Goal: Navigation & Orientation: Find specific page/section

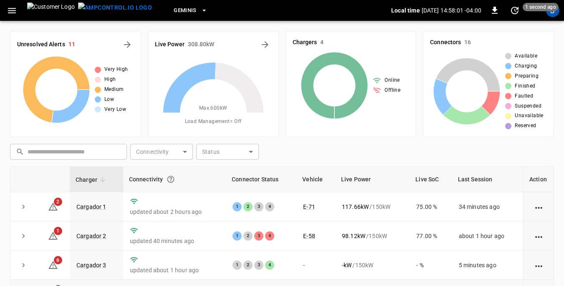
scroll to position [83, 0]
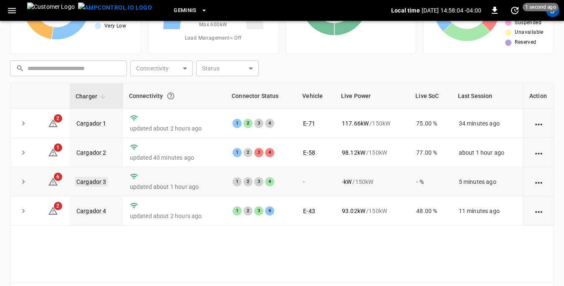
click at [95, 185] on link "Cargador 3" at bounding box center [91, 182] width 33 height 10
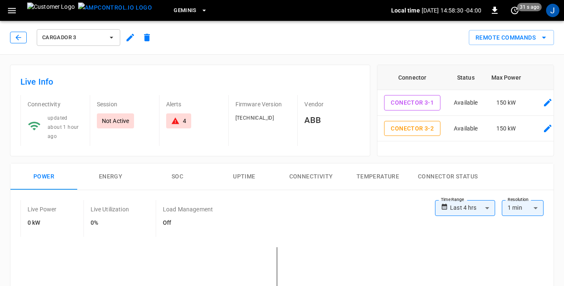
click at [20, 35] on icon "button" at bounding box center [18, 37] width 8 height 8
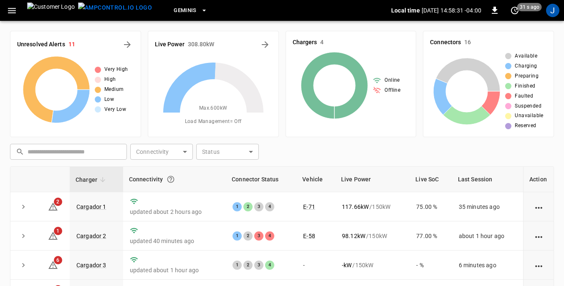
scroll to position [83, 0]
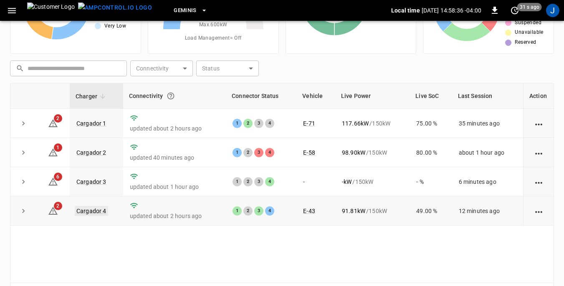
click at [84, 213] on link "Cargador 4" at bounding box center [91, 211] width 33 height 10
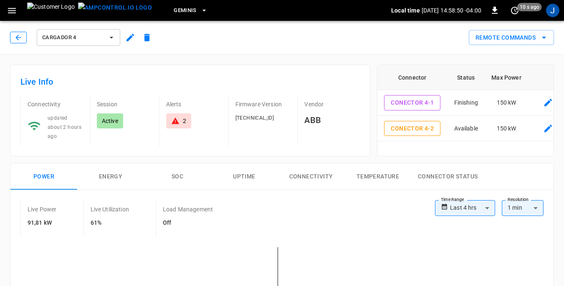
click at [18, 39] on icon "button" at bounding box center [18, 37] width 8 height 8
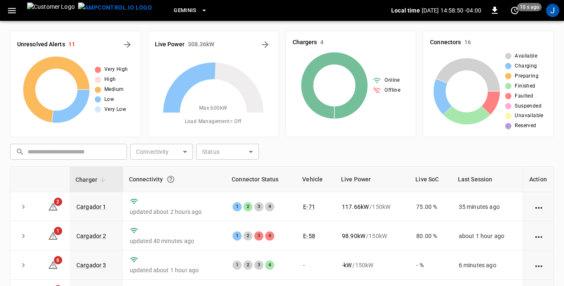
scroll to position [83, 0]
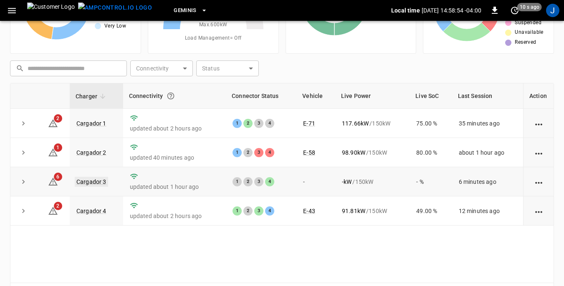
click at [88, 182] on link "Cargador 3" at bounding box center [91, 182] width 33 height 10
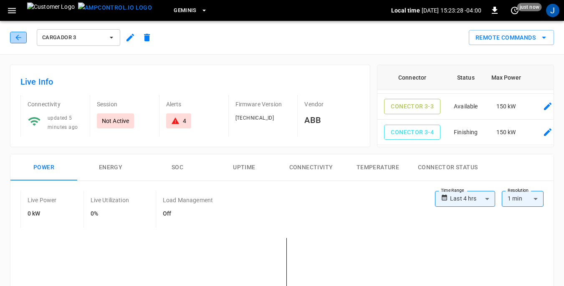
click at [21, 35] on icon "button" at bounding box center [18, 37] width 8 height 8
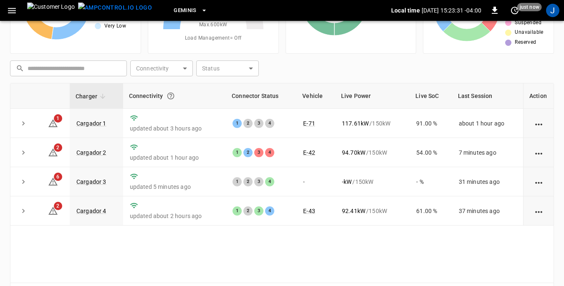
scroll to position [113, 0]
